Goal: Information Seeking & Learning: Learn about a topic

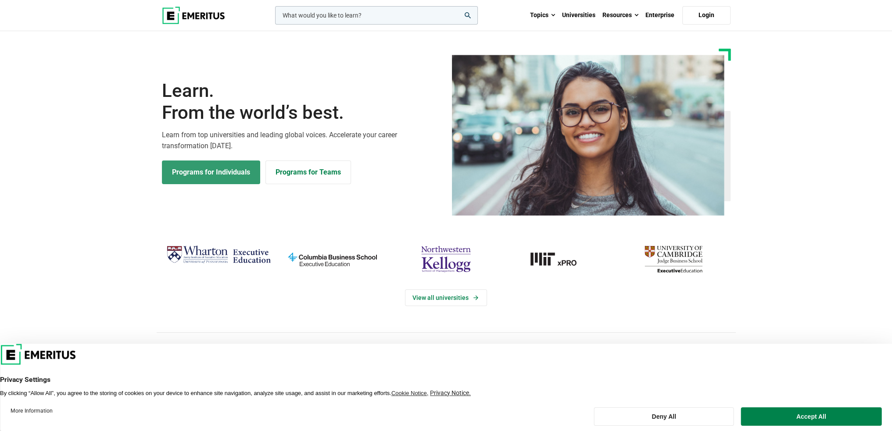
click at [247, 173] on link "Programs for Individuals" at bounding box center [211, 173] width 98 height 24
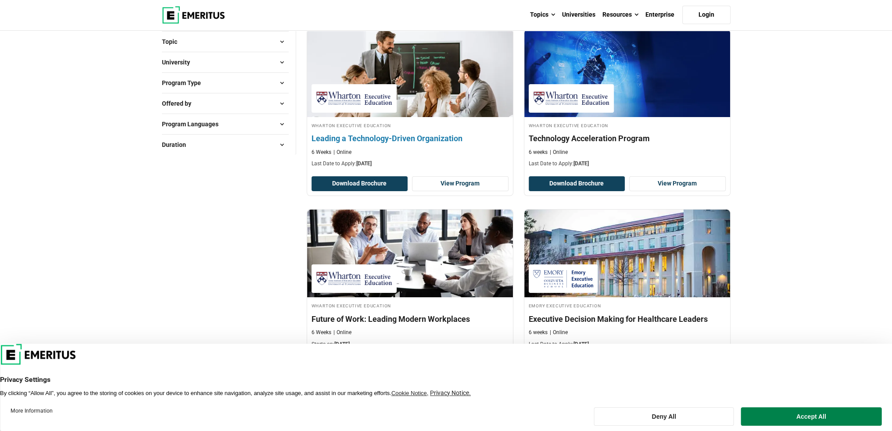
scroll to position [132, 0]
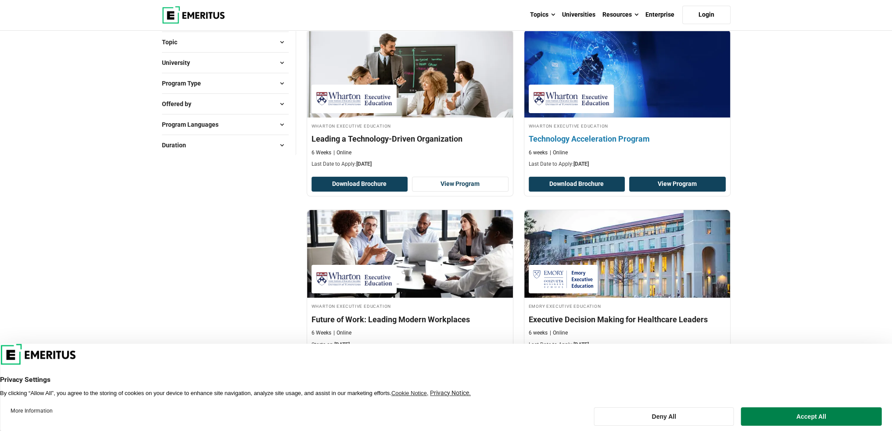
click at [681, 185] on link "View Program" at bounding box center [677, 184] width 97 height 15
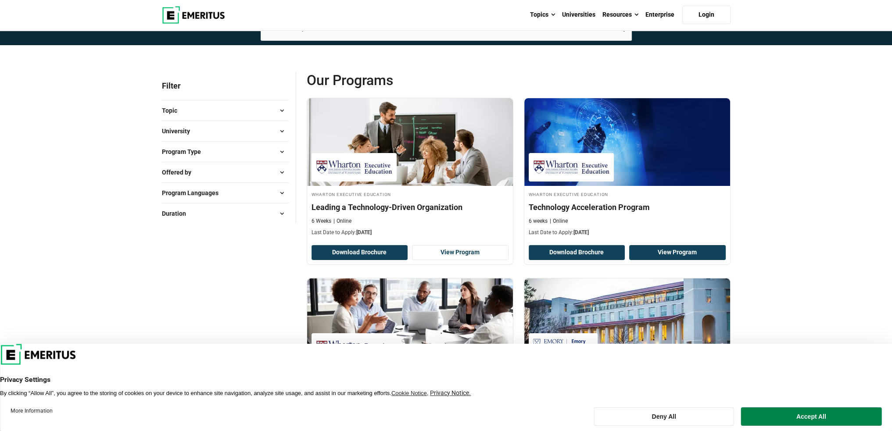
scroll to position [0, 0]
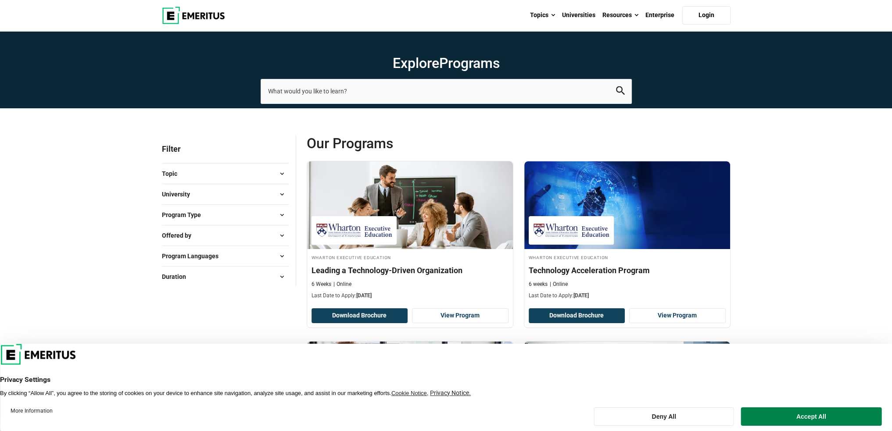
click at [261, 169] on button "Topic" at bounding box center [225, 173] width 127 height 13
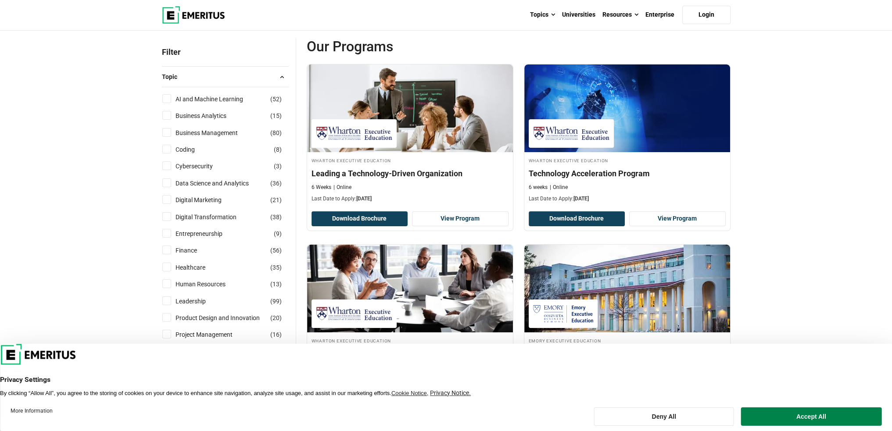
scroll to position [132, 0]
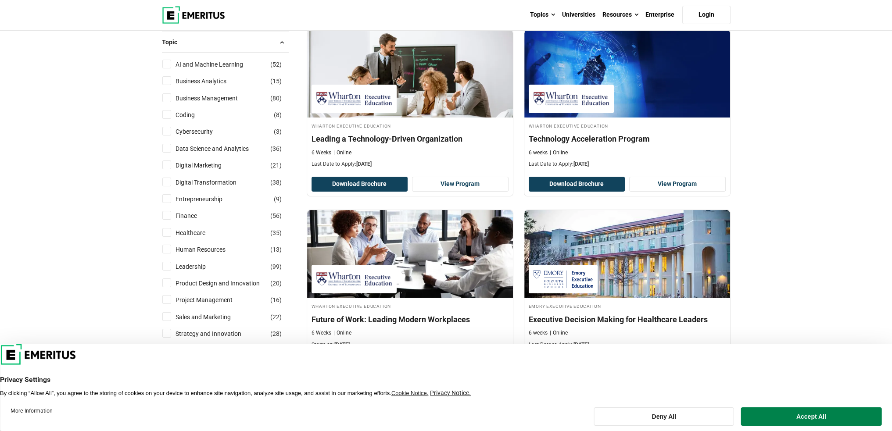
click at [169, 248] on input "Human Resources ( 13 )" at bounding box center [166, 249] width 9 height 9
checkbox input "true"
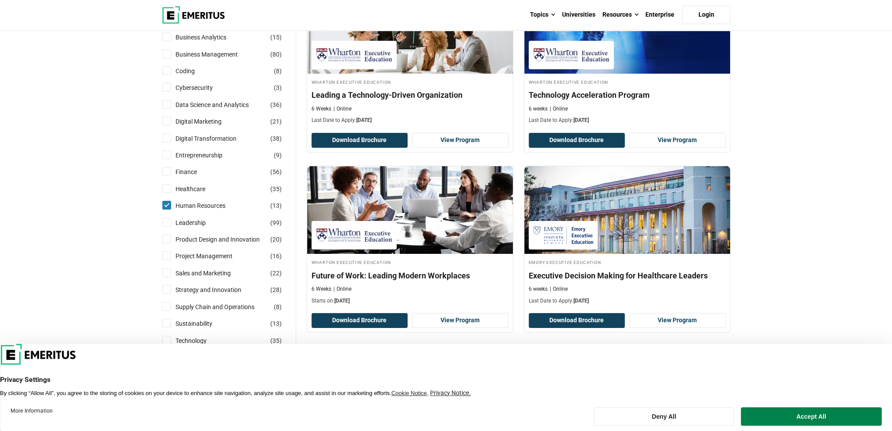
scroll to position [395, 0]
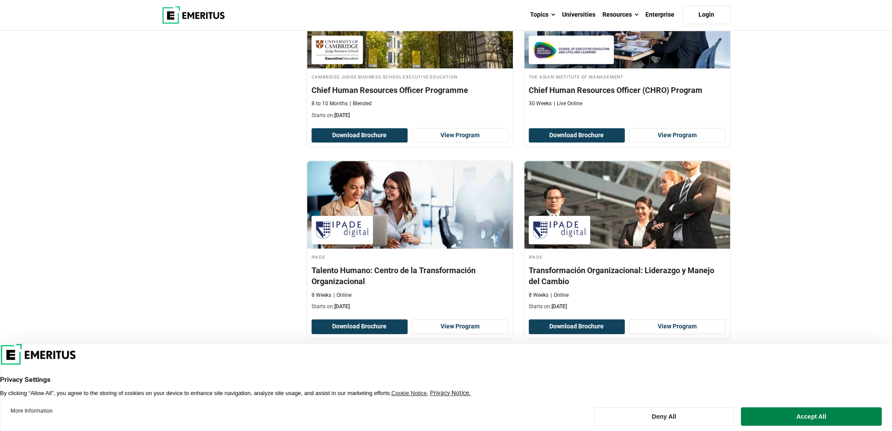
scroll to position [1053, 0]
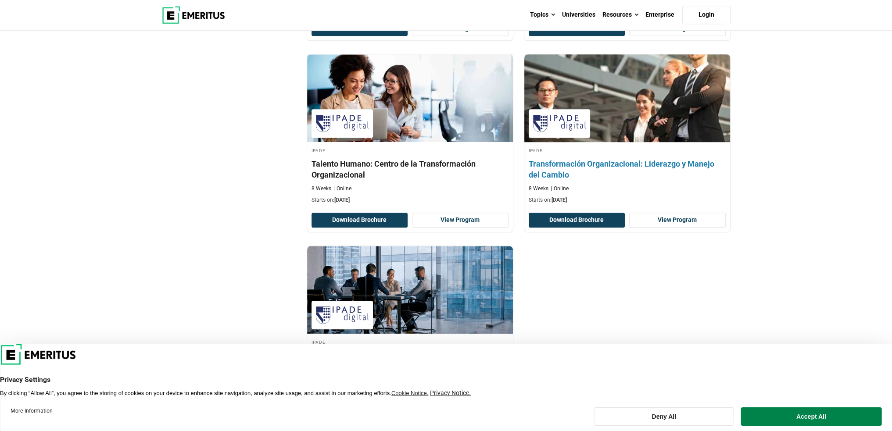
click at [557, 163] on h4 "Transformación Organizacional: Liderazgo y Manejo del Cambio" at bounding box center [627, 169] width 197 height 22
